Goal: Check status: Check status

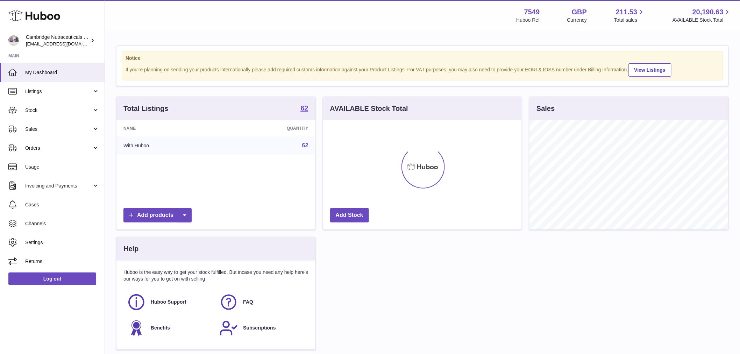
scroll to position [109, 199]
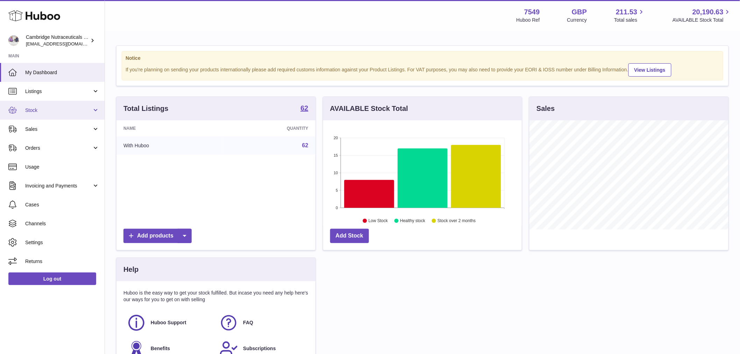
click at [55, 113] on span "Stock" at bounding box center [58, 110] width 67 height 7
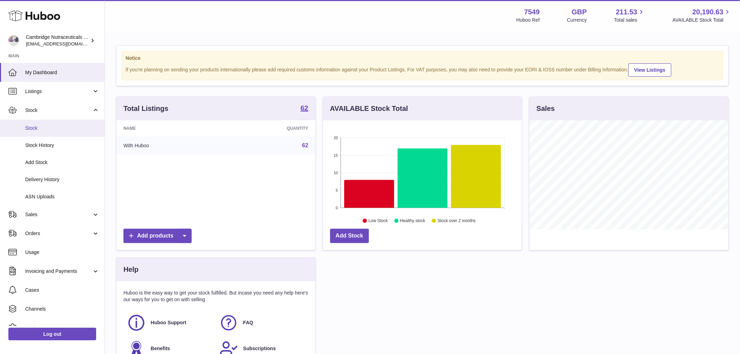
click at [54, 123] on link "Stock" at bounding box center [52, 128] width 105 height 17
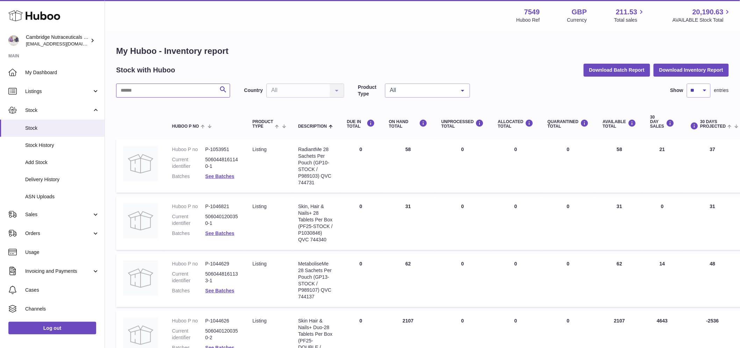
click at [146, 92] on input "text" at bounding box center [173, 91] width 114 height 14
type input "*"
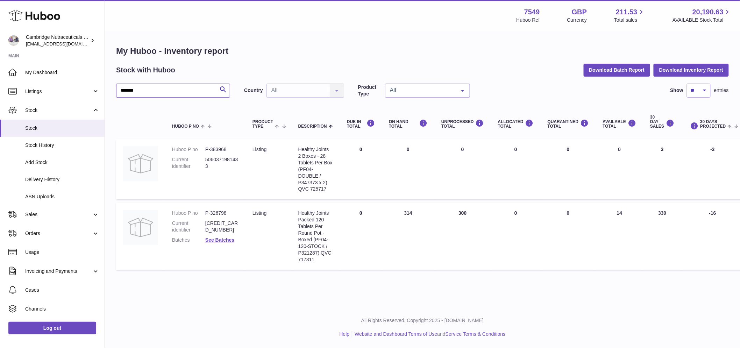
drag, startPoint x: 143, startPoint y: 94, endPoint x: 106, endPoint y: 94, distance: 37.4
click at [106, 94] on div "My Huboo - Inventory report Stock with Huboo Download Batch Report Download Inv…" at bounding box center [422, 159] width 635 height 256
paste input "****"
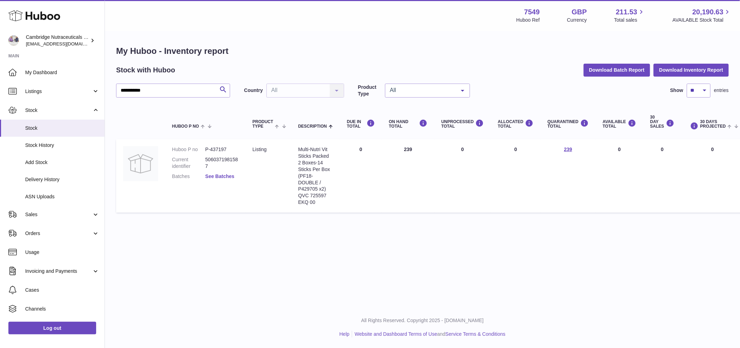
click at [226, 176] on link "See Batches" at bounding box center [219, 177] width 29 height 6
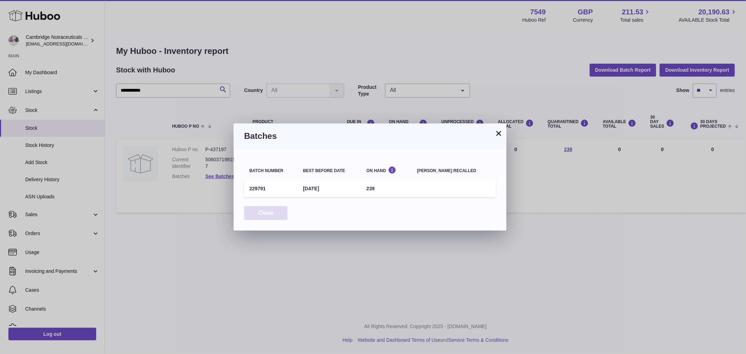
click at [270, 216] on button "Close" at bounding box center [265, 213] width 43 height 14
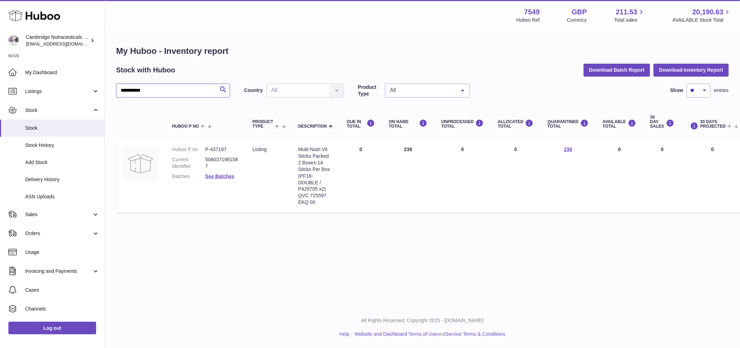
drag, startPoint x: 182, startPoint y: 90, endPoint x: 110, endPoint y: 97, distance: 72.8
click at [110, 97] on div "**********" at bounding box center [422, 130] width 635 height 199
paste input "text"
type input "**********"
click at [219, 176] on link "See Batches" at bounding box center [219, 177] width 29 height 6
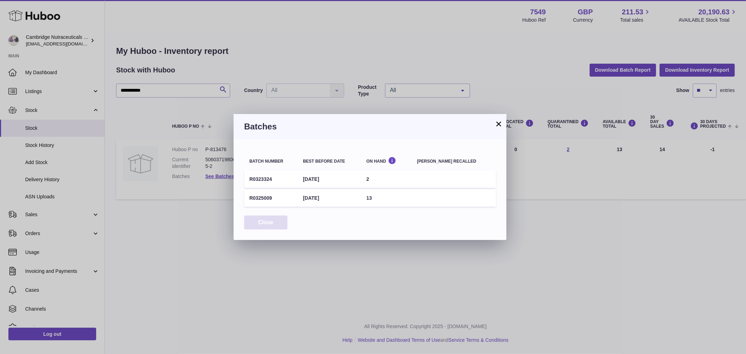
click at [266, 223] on button "Close" at bounding box center [265, 222] width 43 height 14
